Goal: Find contact information: Find contact information

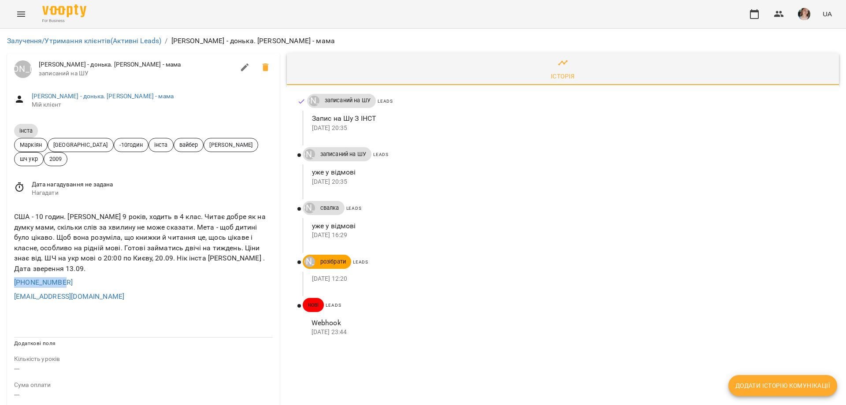
drag, startPoint x: 77, startPoint y: 286, endPoint x: 0, endPoint y: 279, distance: 77.4
click at [0, 279] on div "Залучення/Утримання клієнтів (Активні Leads) / Інста Владислава Пилипчук - донь…" at bounding box center [423, 377] width 846 height 697
copy link "+19162128935"
click at [214, 185] on span "Дата нагадування не задана" at bounding box center [152, 184] width 241 height 9
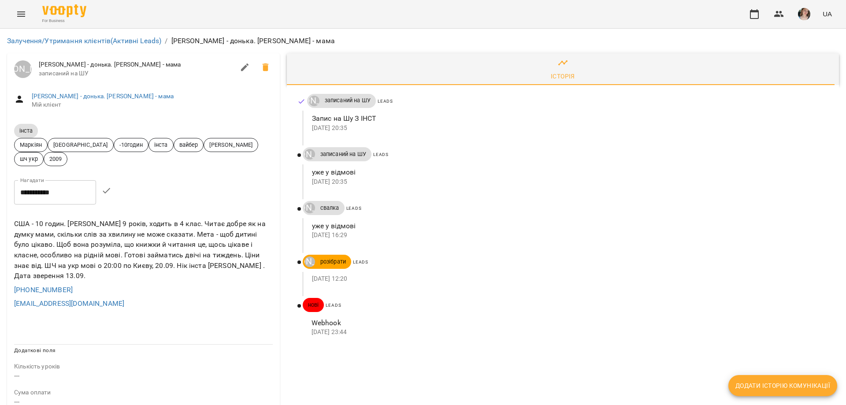
click at [214, 185] on div "**********" at bounding box center [143, 192] width 273 height 39
drag, startPoint x: 189, startPoint y: 263, endPoint x: 204, endPoint y: 264, distance: 15.0
click at [204, 264] on div "США - 10 годин. Владислава 9 років, ходить в 4 клас. Читає добре як на думку ма…" at bounding box center [143, 250] width 262 height 66
drag, startPoint x: 207, startPoint y: 264, endPoint x: 268, endPoint y: 266, distance: 60.8
click at [268, 266] on div "США - 10 годин. Владислава 9 років, ходить в 4 клас. Читає добре як на думку ма…" at bounding box center [143, 250] width 262 height 66
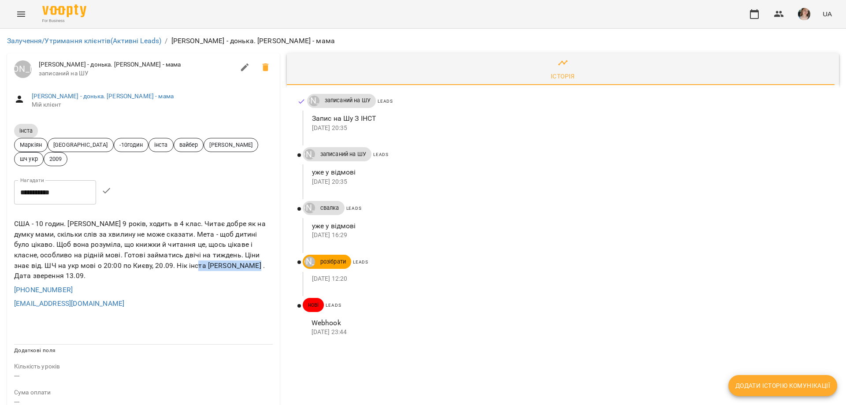
copy div "Богдана Пилипчук"
